Goal: Task Accomplishment & Management: Manage account settings

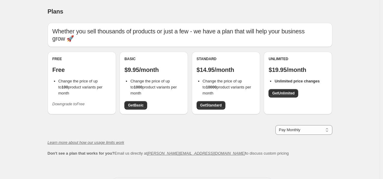
click at [72, 104] on icon "Downgrade to Free" at bounding box center [69, 103] width 32 height 5
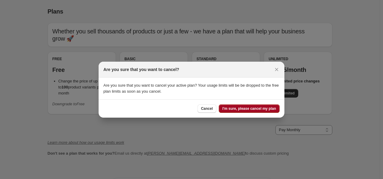
click at [230, 108] on span "I'm sure, please cancel my plan" at bounding box center [250, 108] width 54 height 5
